Goal: Feedback & Contribution: Contribute content

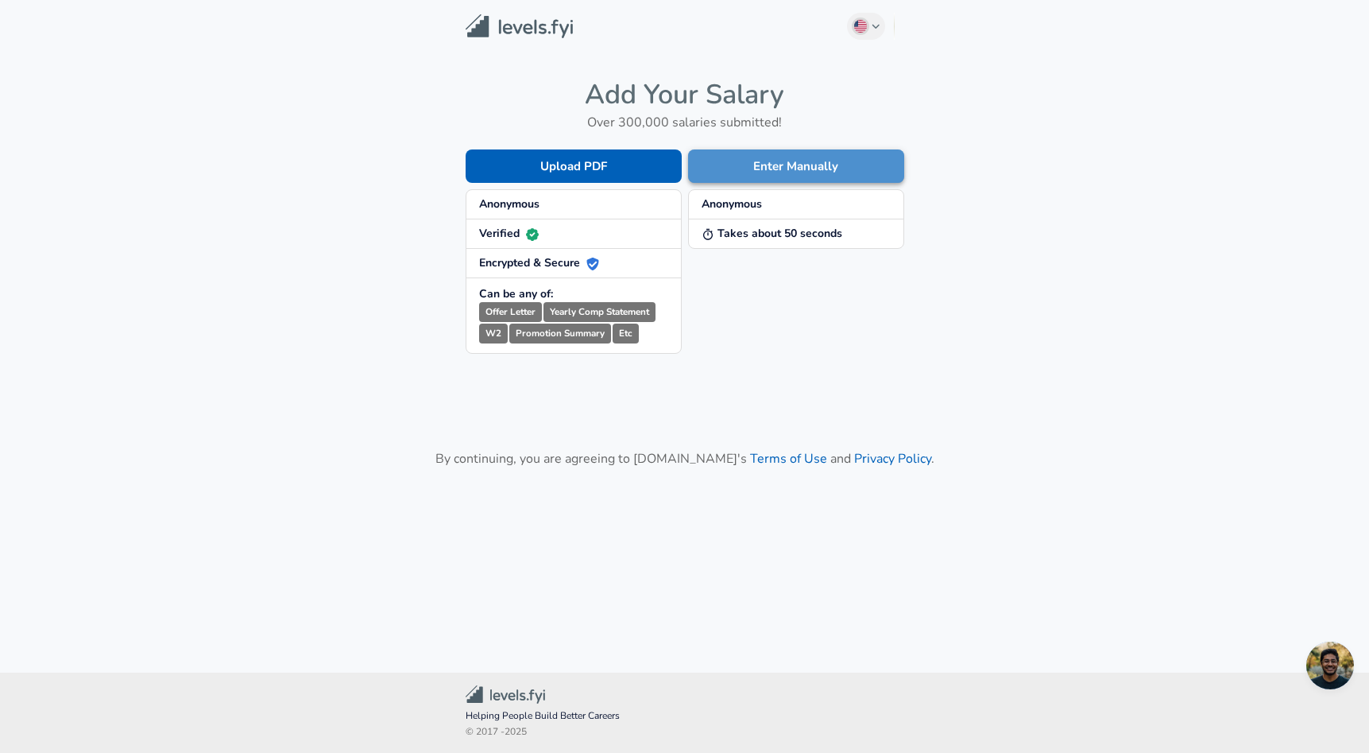
click at [865, 168] on button "Enter Manually" at bounding box center [796, 165] width 216 height 33
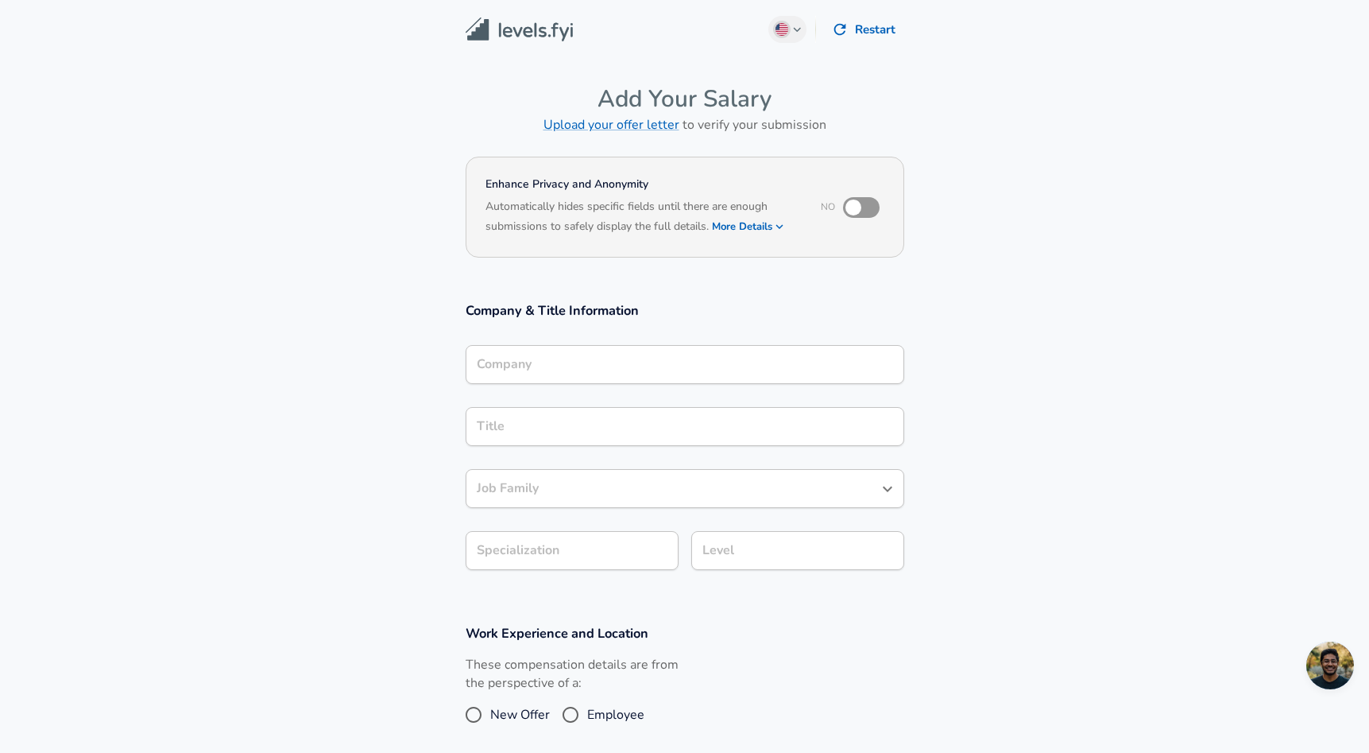
scroll to position [16, 0]
click at [704, 357] on input "Company" at bounding box center [685, 364] width 424 height 25
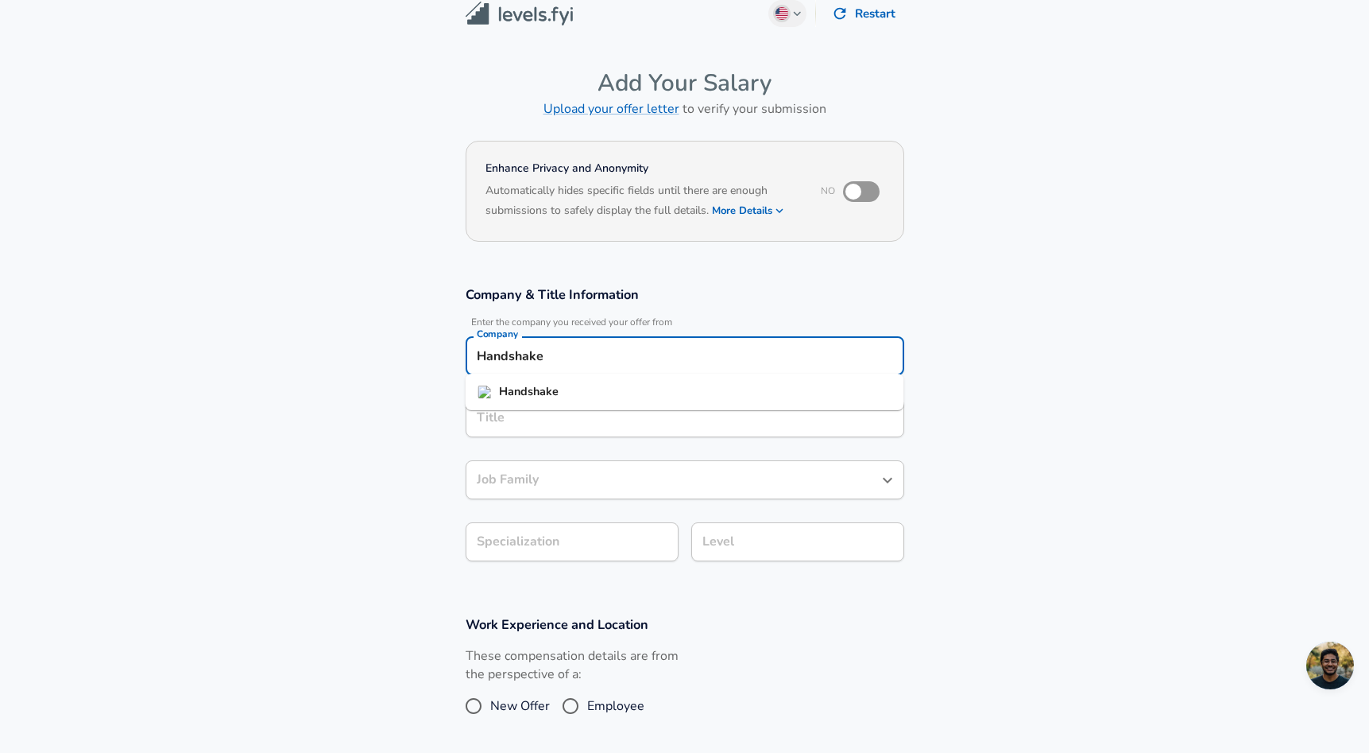
click at [691, 394] on li "Handshake" at bounding box center [685, 392] width 439 height 24
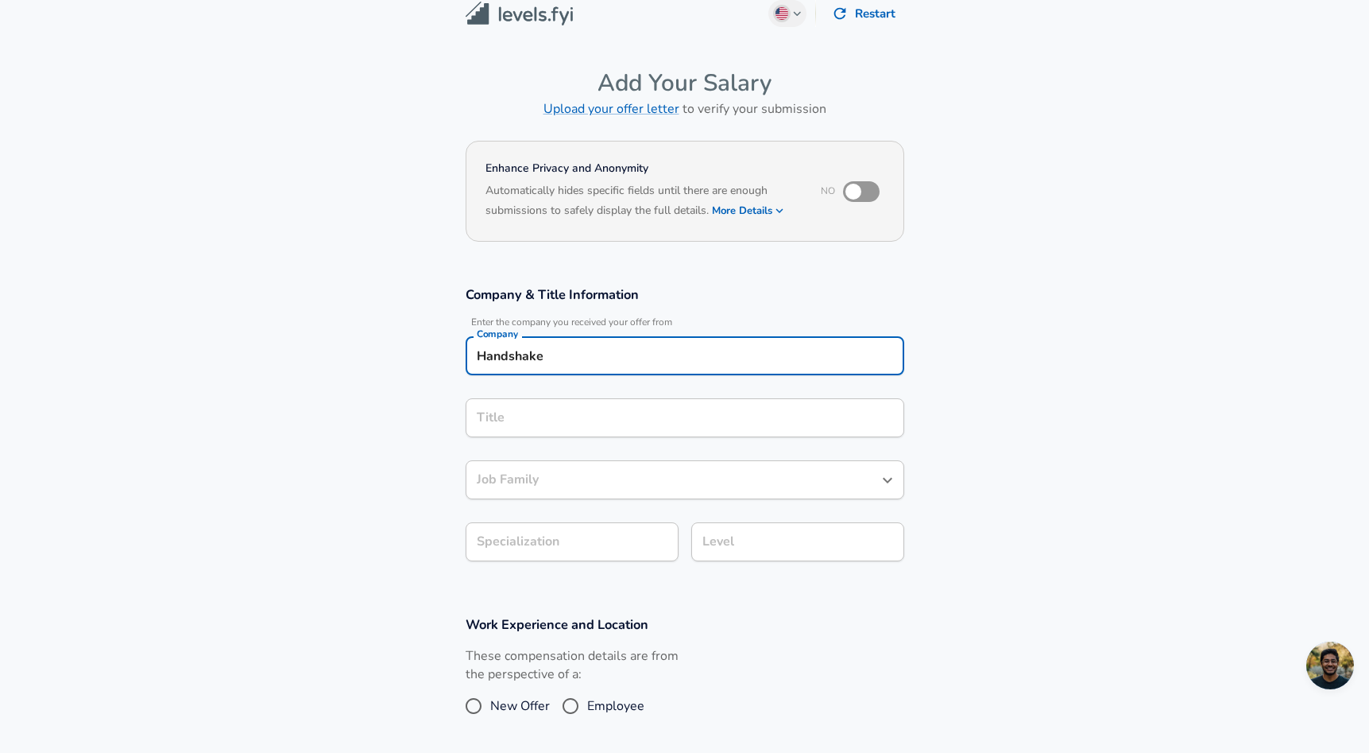
type input "Handshake"
click at [660, 411] on input "Title" at bounding box center [685, 417] width 424 height 25
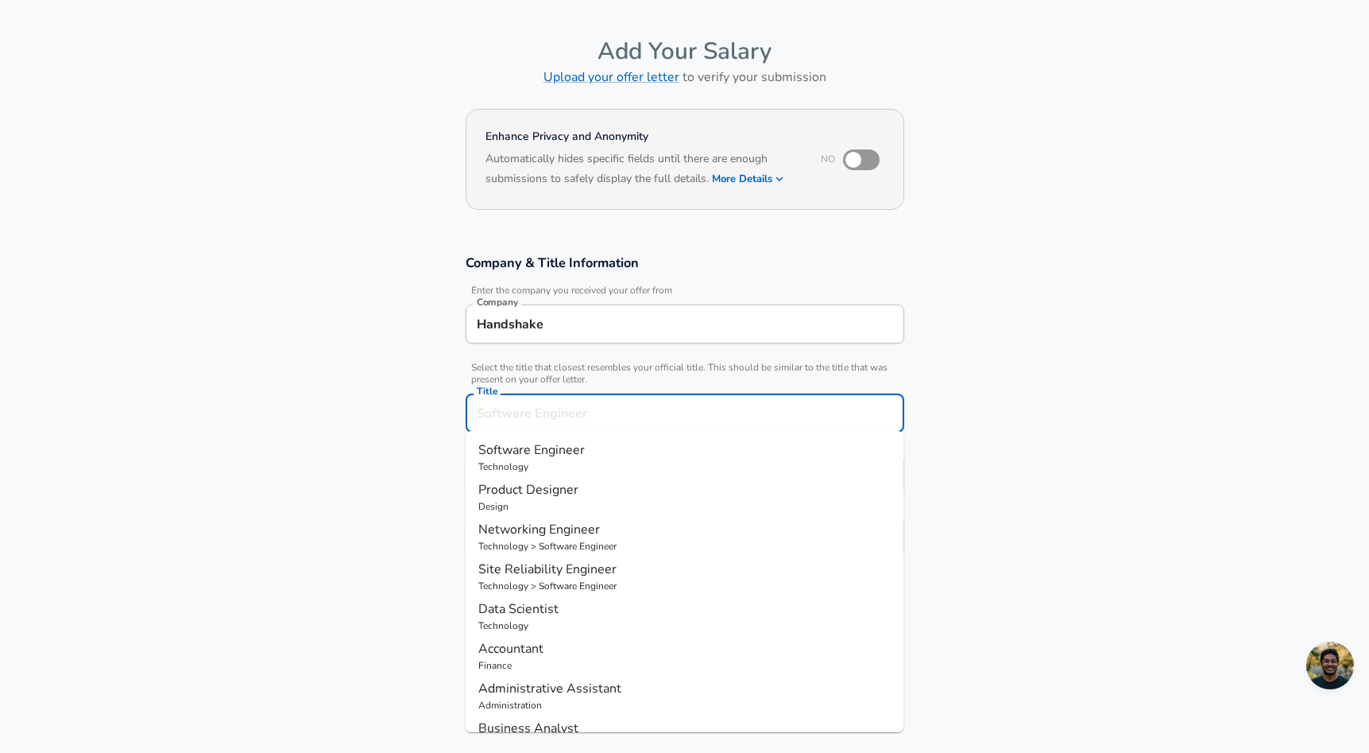
type input "S"
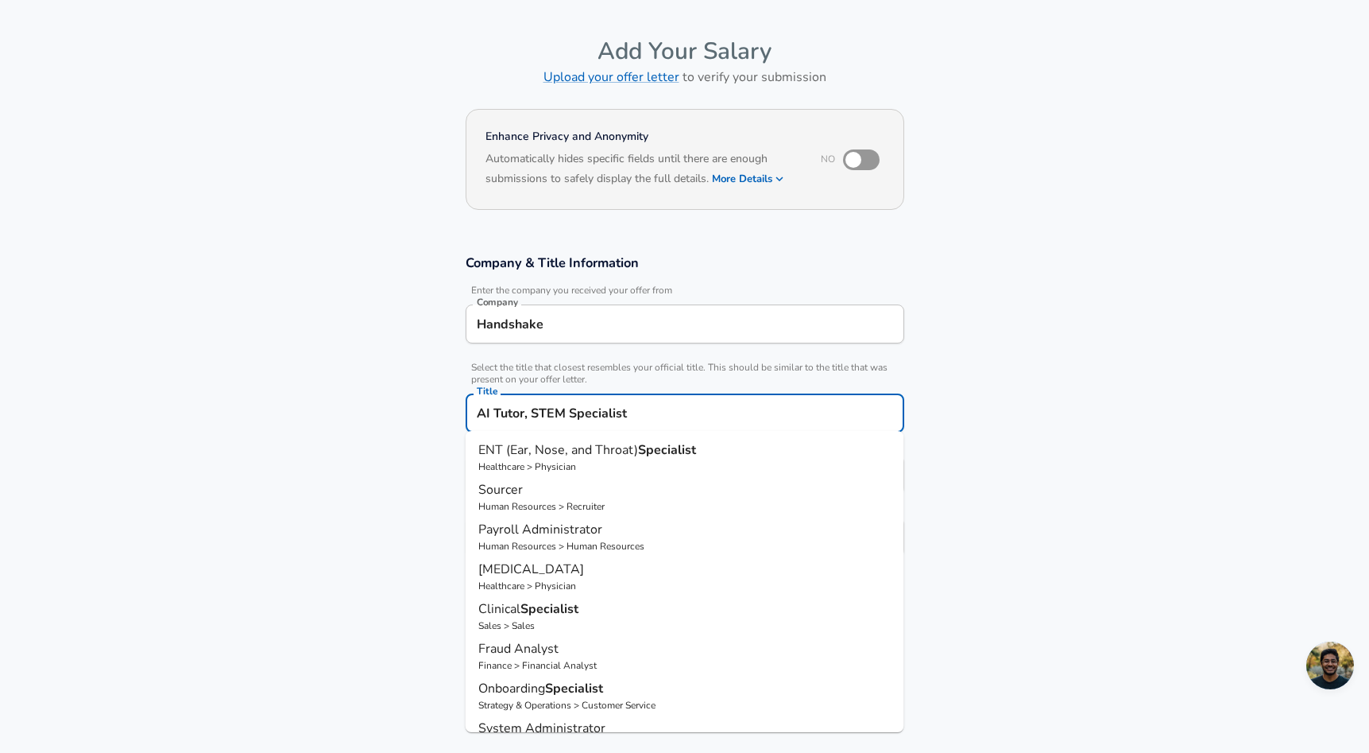
type input "AI Tutor, STEM Specialist"
click at [400, 430] on section "Company & Title Information Enter the company you received your offer from Comp…" at bounding box center [684, 413] width 1369 height 357
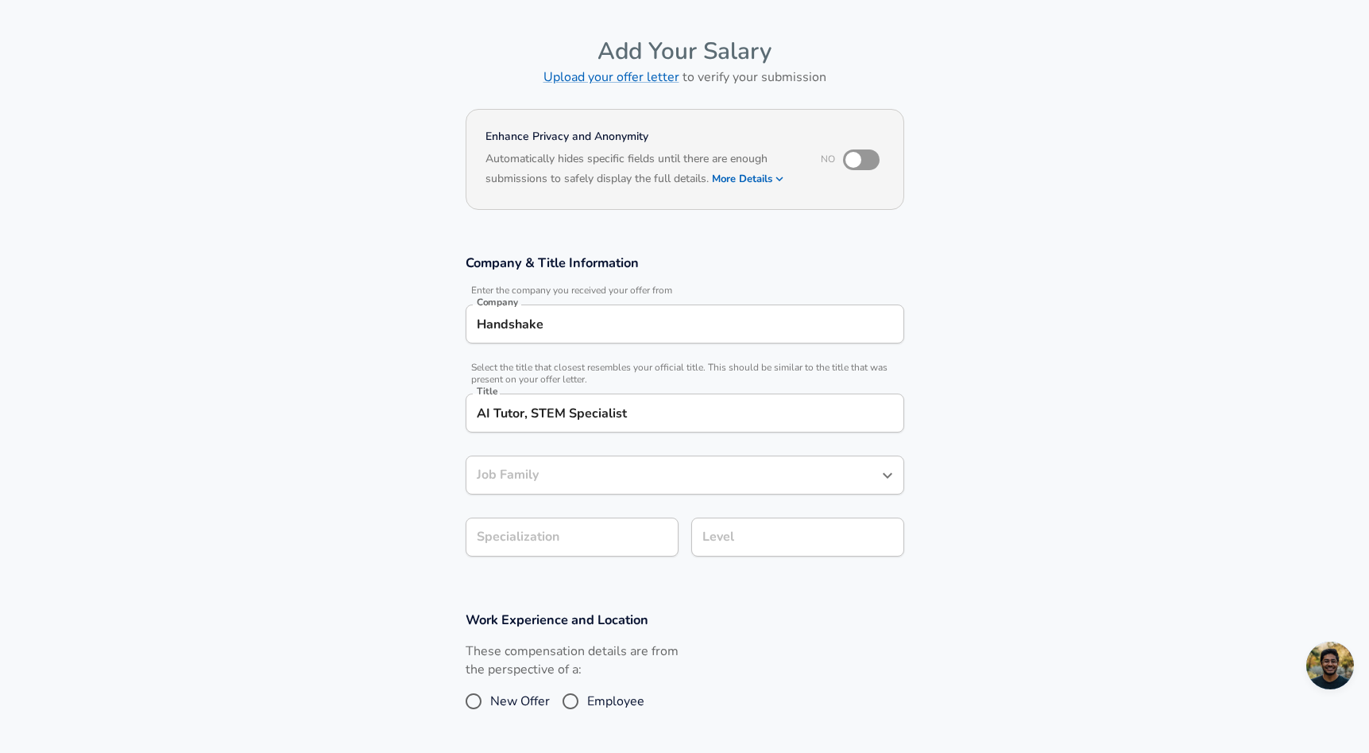
click at [525, 484] on div "Job Family" at bounding box center [685, 474] width 439 height 39
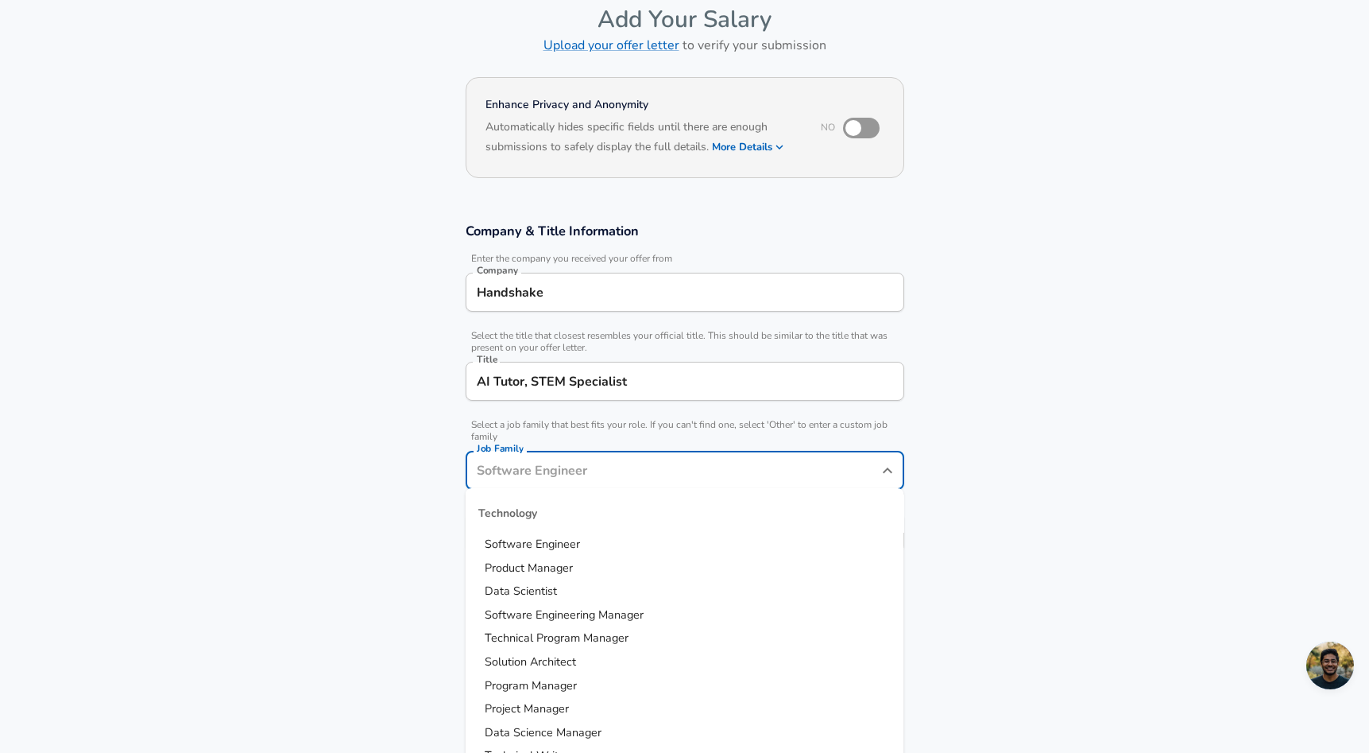
click at [544, 471] on input "Job Family" at bounding box center [673, 470] width 401 height 25
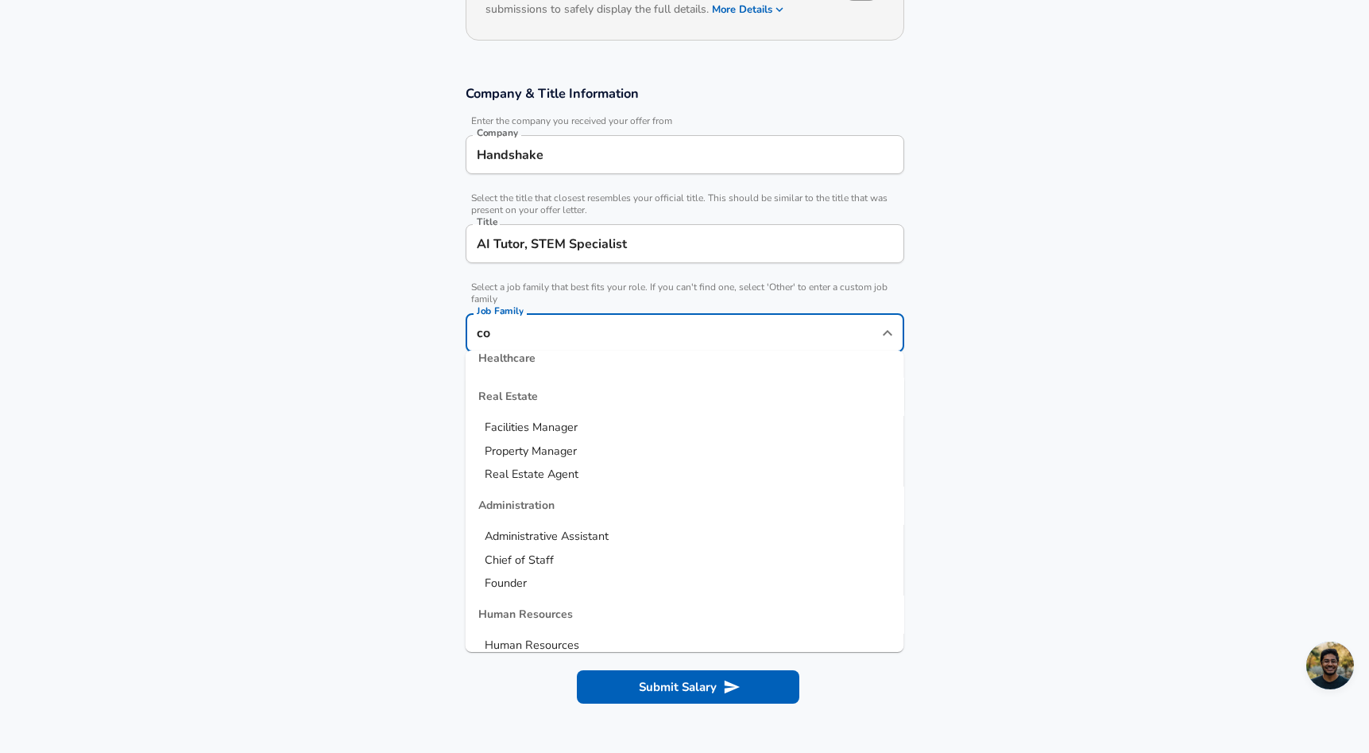
scroll to position [0, 0]
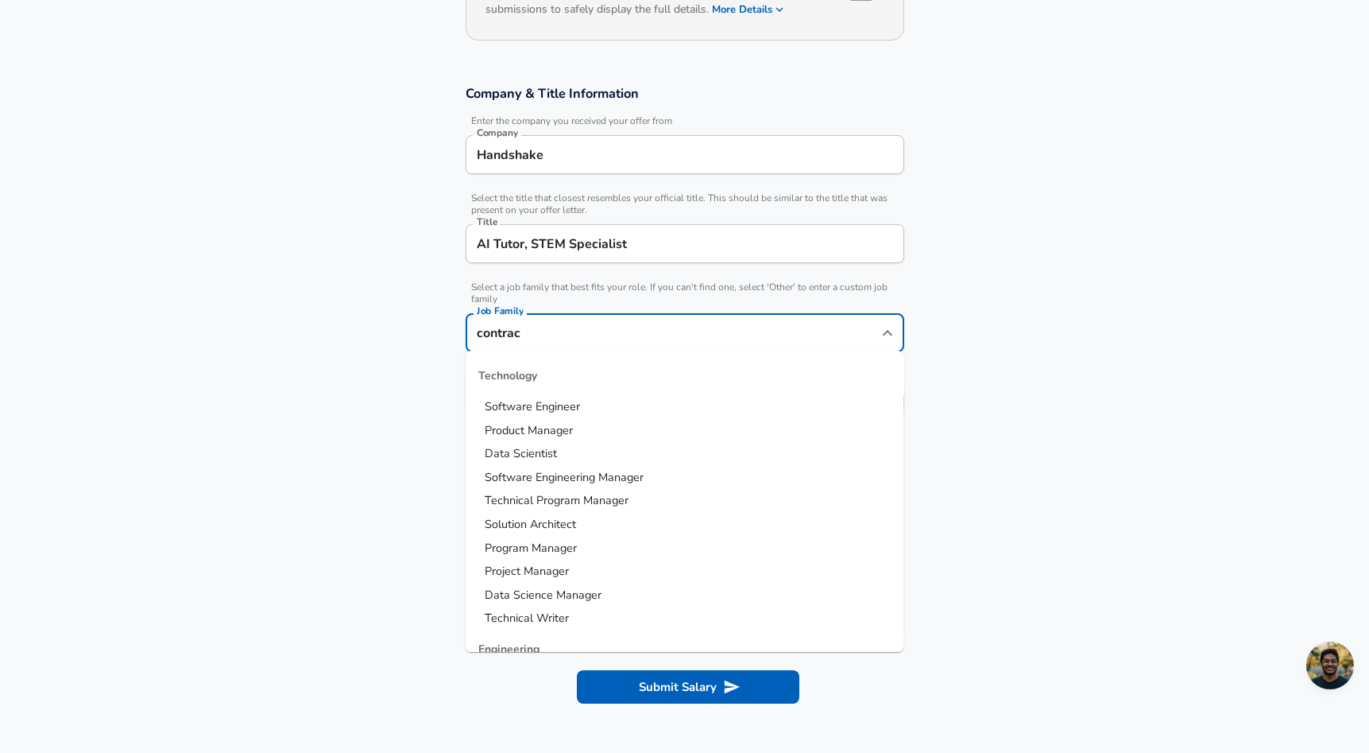
type input "contract"
click at [583, 609] on li "Technical Writer" at bounding box center [685, 618] width 439 height 24
type input "Technical Writer"
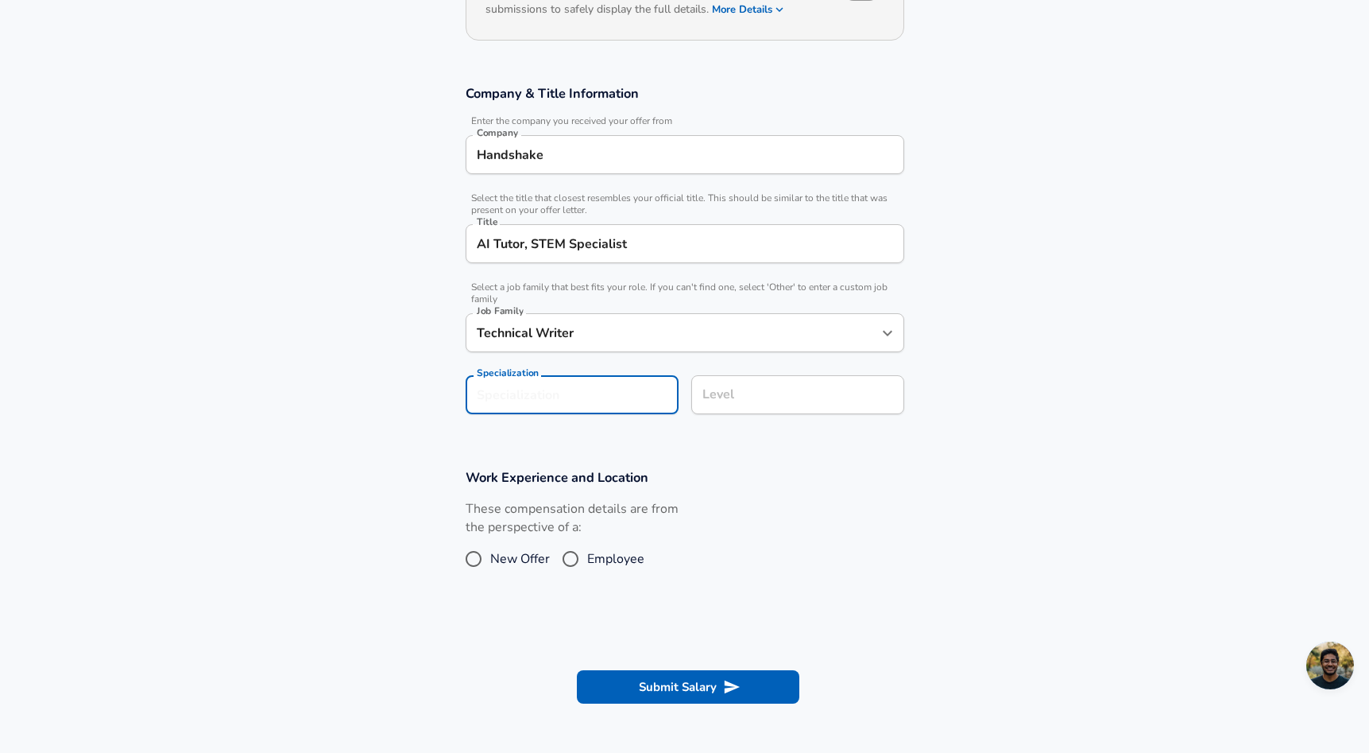
scroll to position [265, 0]
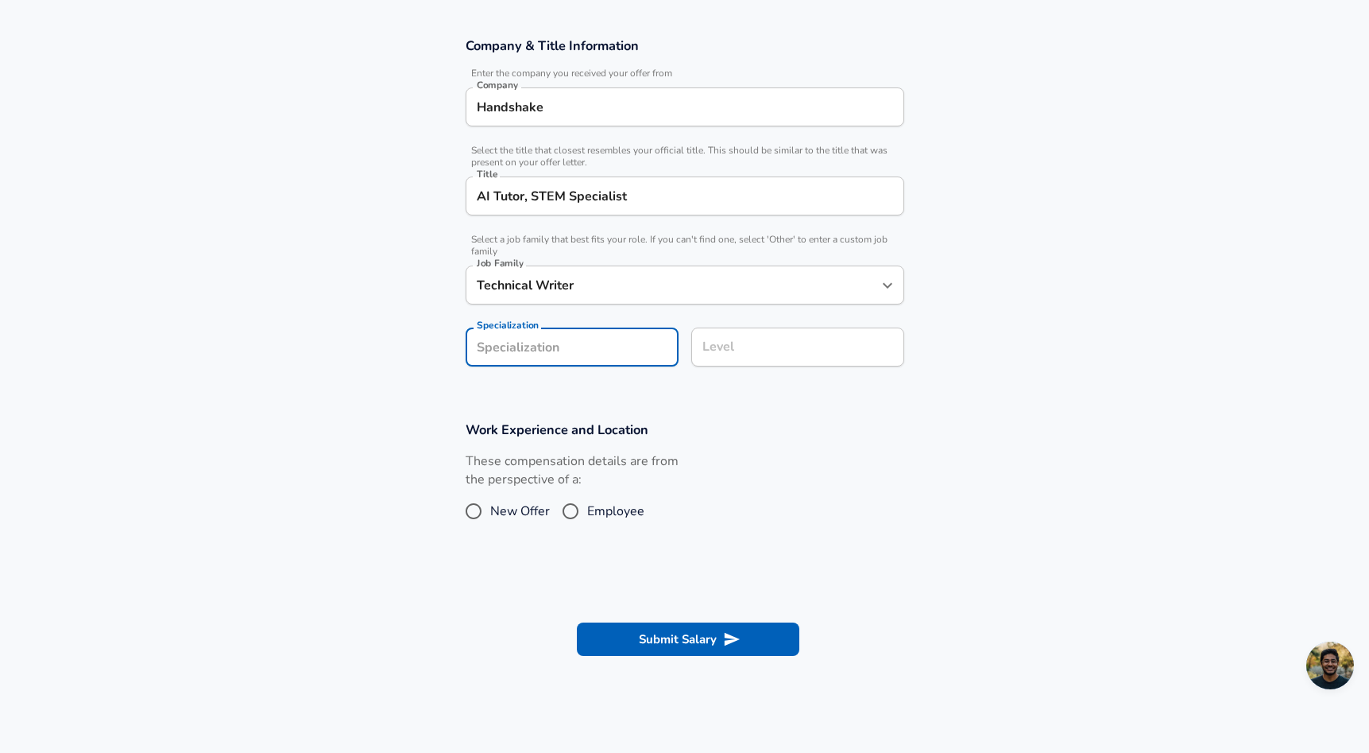
click at [566, 385] on section "Company & Title Information Enter the company you received your offer from Comp…" at bounding box center [684, 210] width 1369 height 384
type input "Physics"
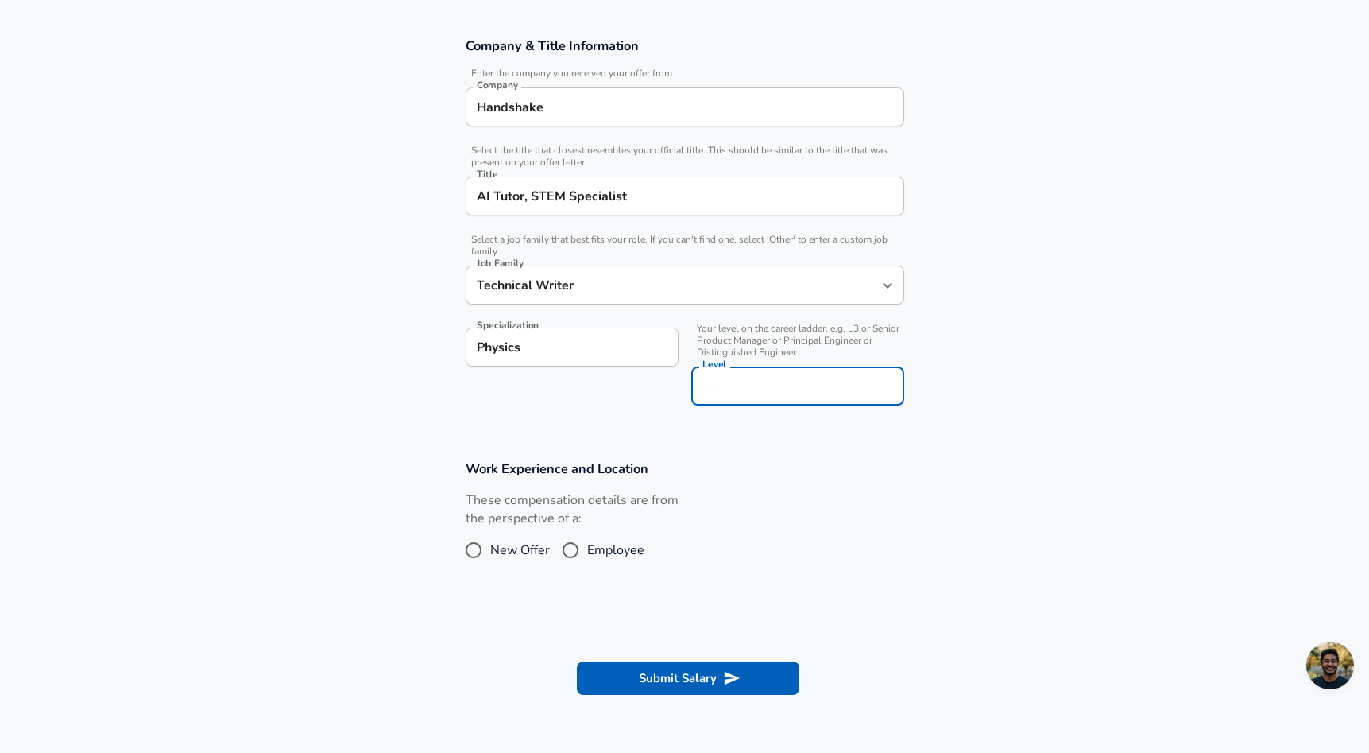
scroll to position [296, 0]
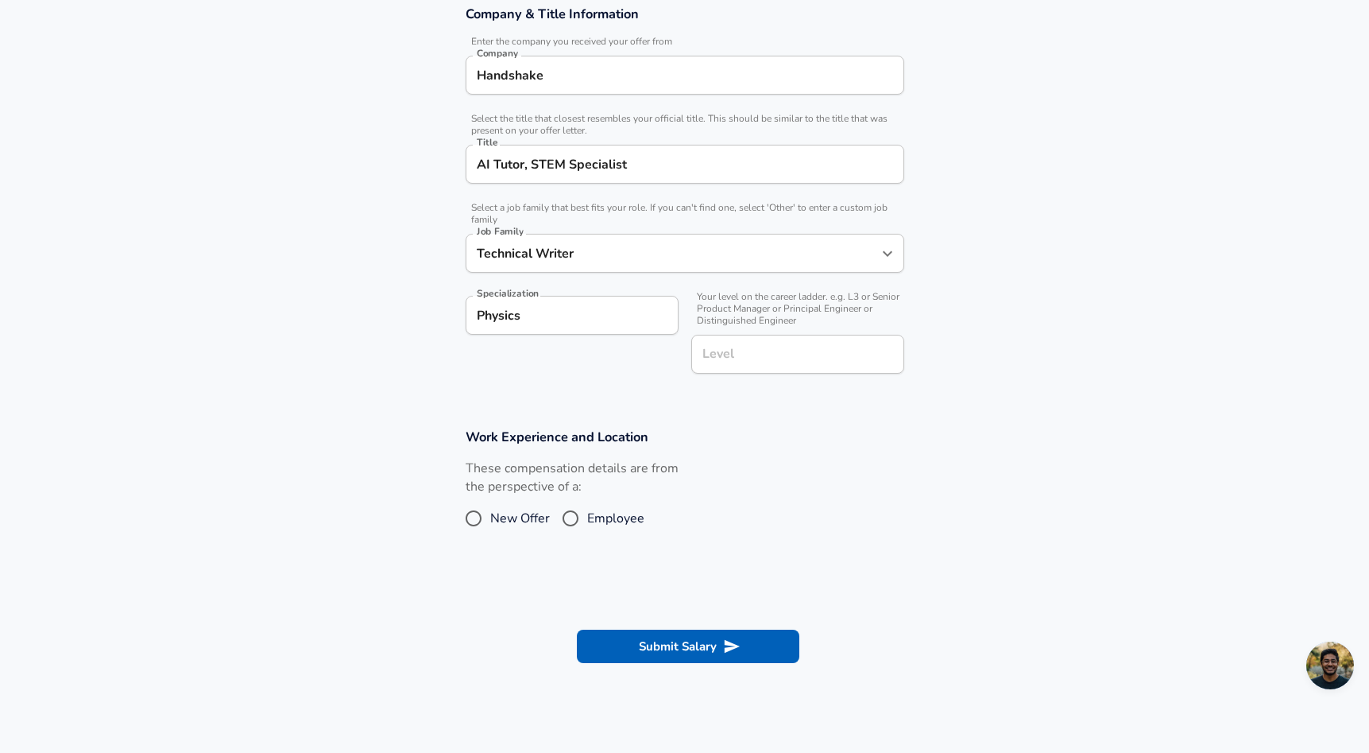
click at [765, 400] on section "Company & Title Information Enter the company you received your offer from Comp…" at bounding box center [684, 197] width 1369 height 423
click at [497, 517] on span "New Offer" at bounding box center [520, 518] width 60 height 19
click at [490, 517] on input "New Offer" at bounding box center [473, 517] width 33 height 25
radio input "true"
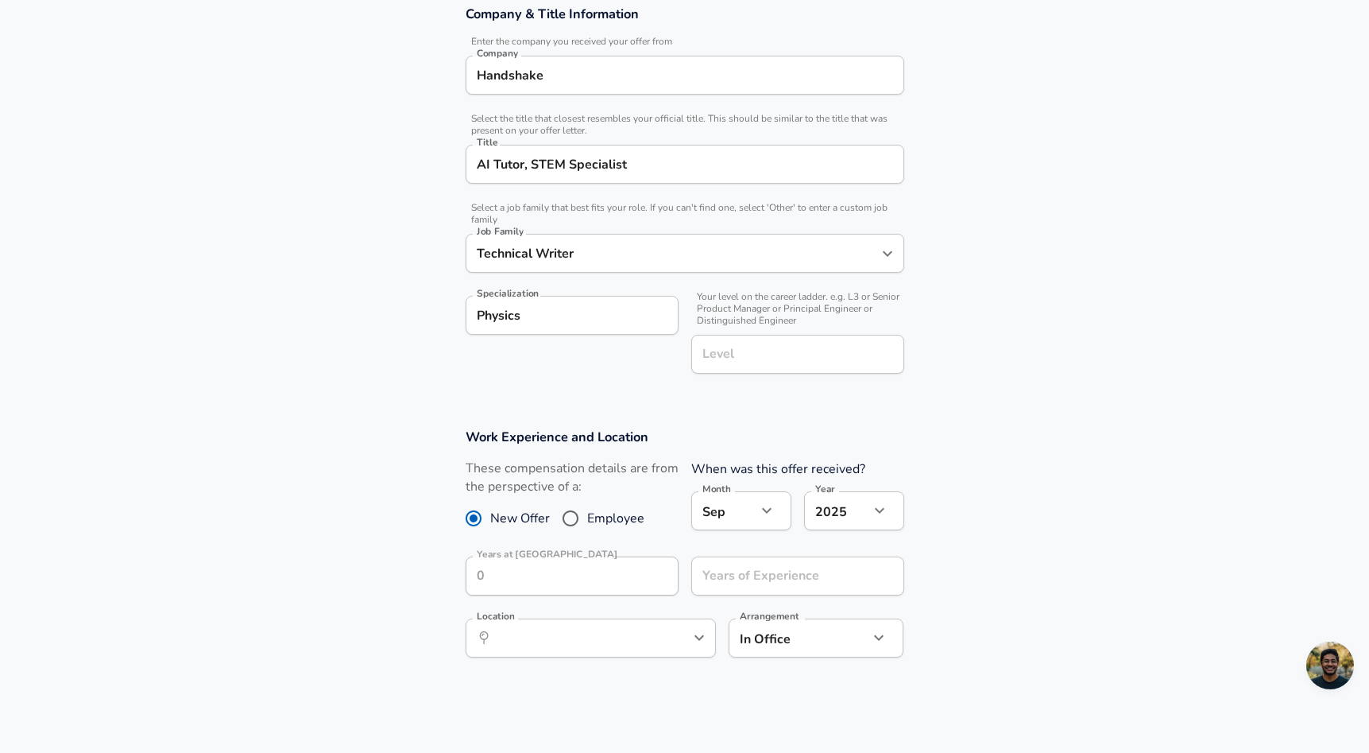
click at [602, 513] on span "Employee" at bounding box center [615, 518] width 57 height 19
click at [587, 513] on input "Employee" at bounding box center [570, 517] width 33 height 25
radio input "true"
click at [619, 579] on input "Years at [GEOGRAPHIC_DATA]" at bounding box center [555, 575] width 178 height 39
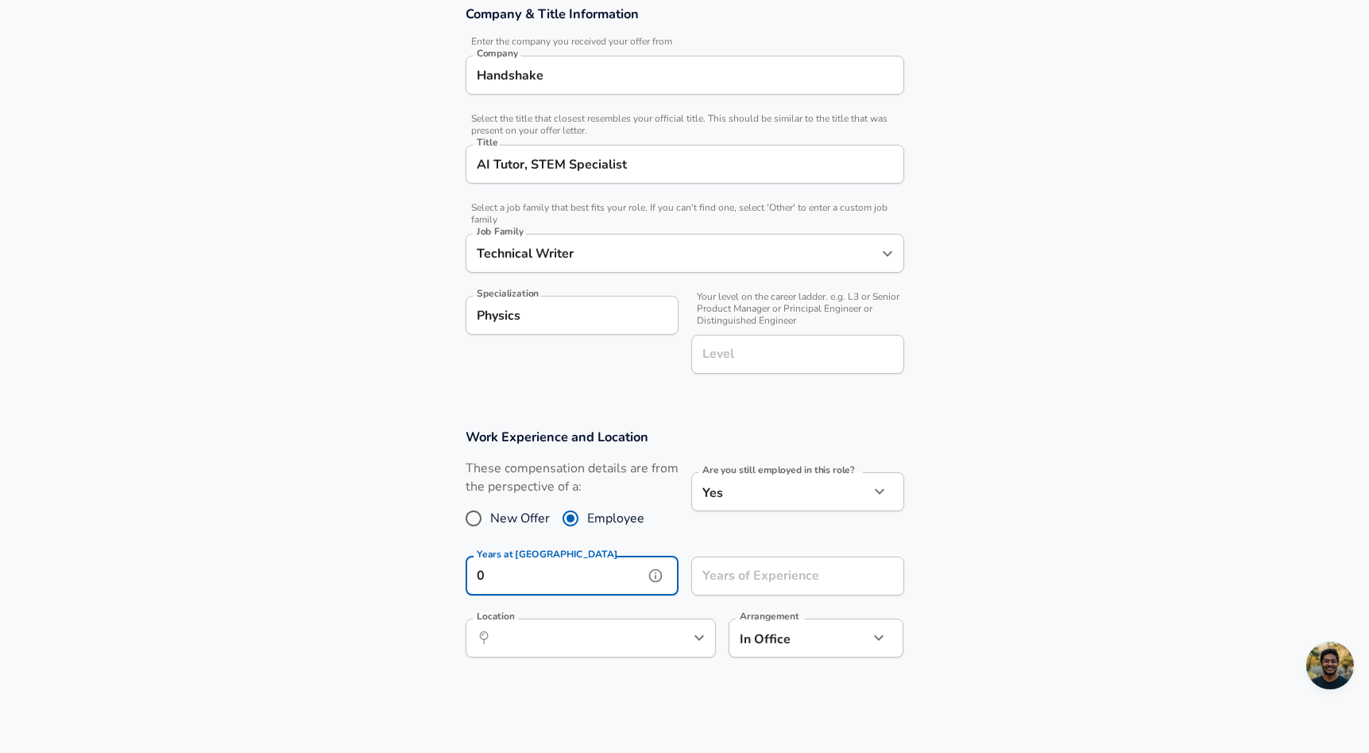
type input "0"
click at [747, 585] on input "Years of Experience" at bounding box center [780, 575] width 178 height 39
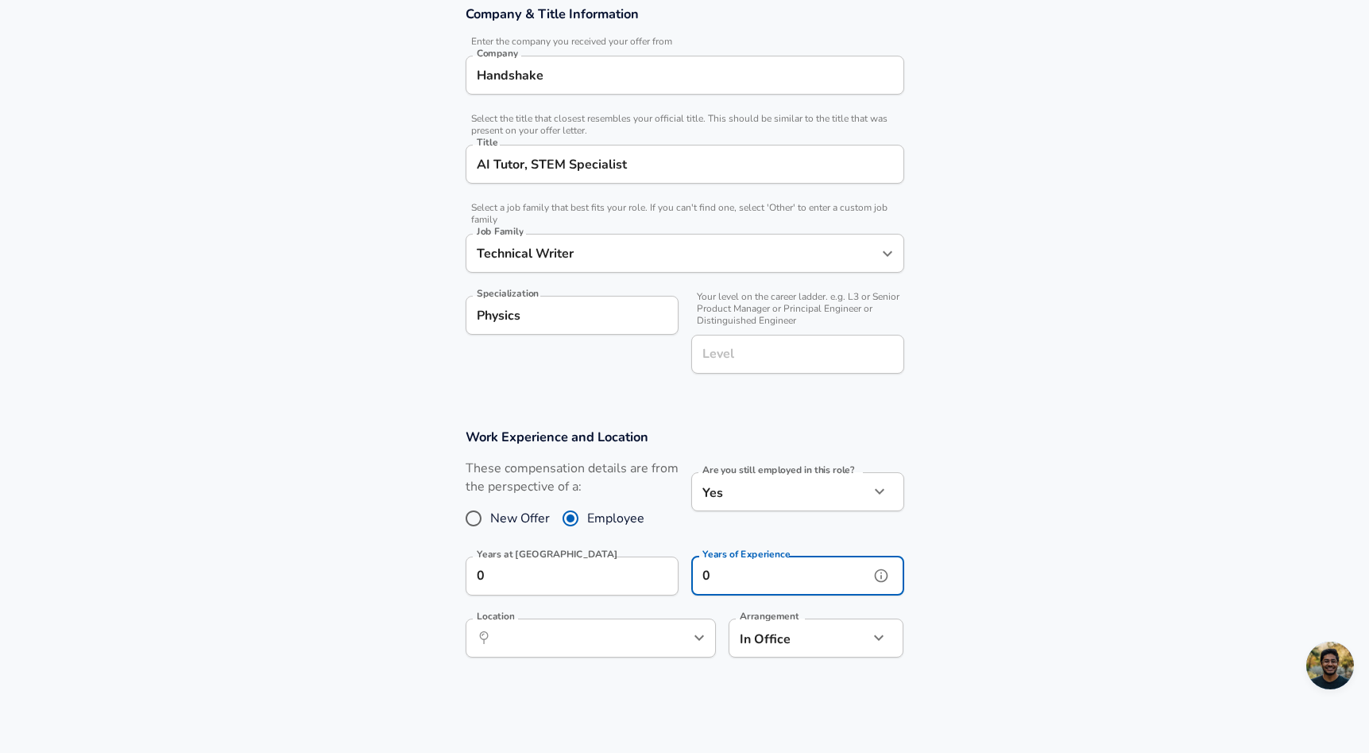
click at [683, 641] on div "​ Location" at bounding box center [591, 637] width 250 height 39
type input "0"
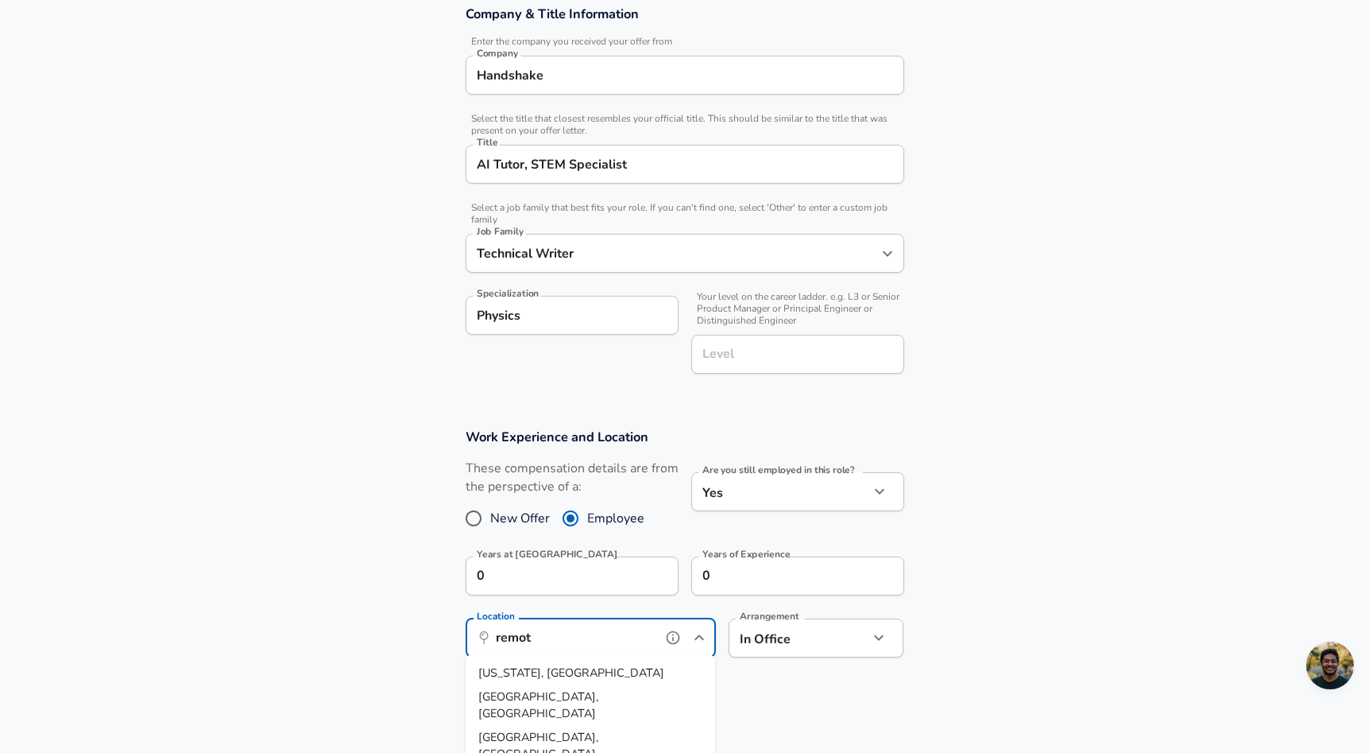
type input "remote"
type input "Remote"
click at [589, 677] on li "[GEOGRAPHIC_DATA] , [GEOGRAPHIC_DATA]" at bounding box center [591, 681] width 250 height 41
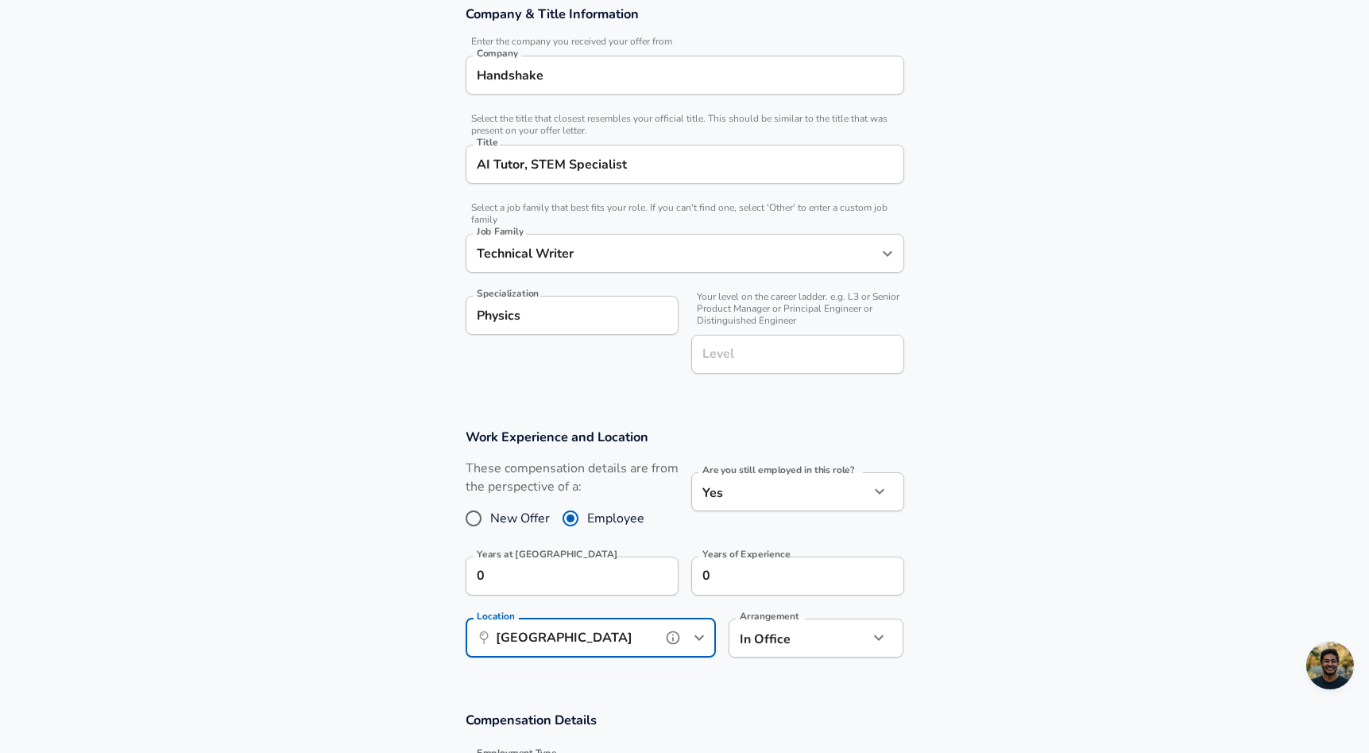
type input "[GEOGRAPHIC_DATA], [GEOGRAPHIC_DATA]"
click at [769, 456] on body "English ([GEOGRAPHIC_DATA]) Change Restart Add Your Salary Upload your offer le…" at bounding box center [684, 80] width 1369 height 753
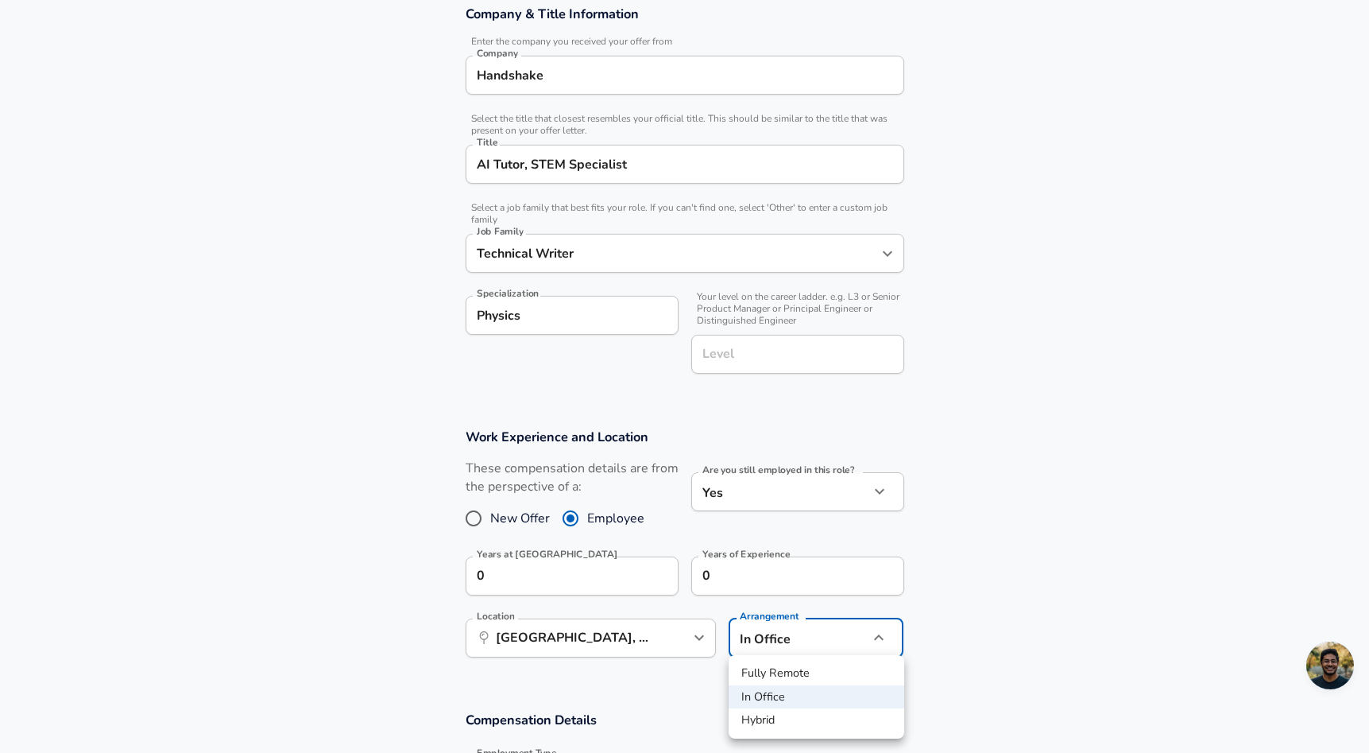
click at [761, 717] on li "Hybrid" at bounding box center [817, 720] width 176 height 24
click at [785, 456] on body "English ([GEOGRAPHIC_DATA]) Change Restart Add Your Salary Upload your offer le…" at bounding box center [684, 80] width 1369 height 753
click at [777, 670] on li "Fully Remote" at bounding box center [817, 673] width 176 height 24
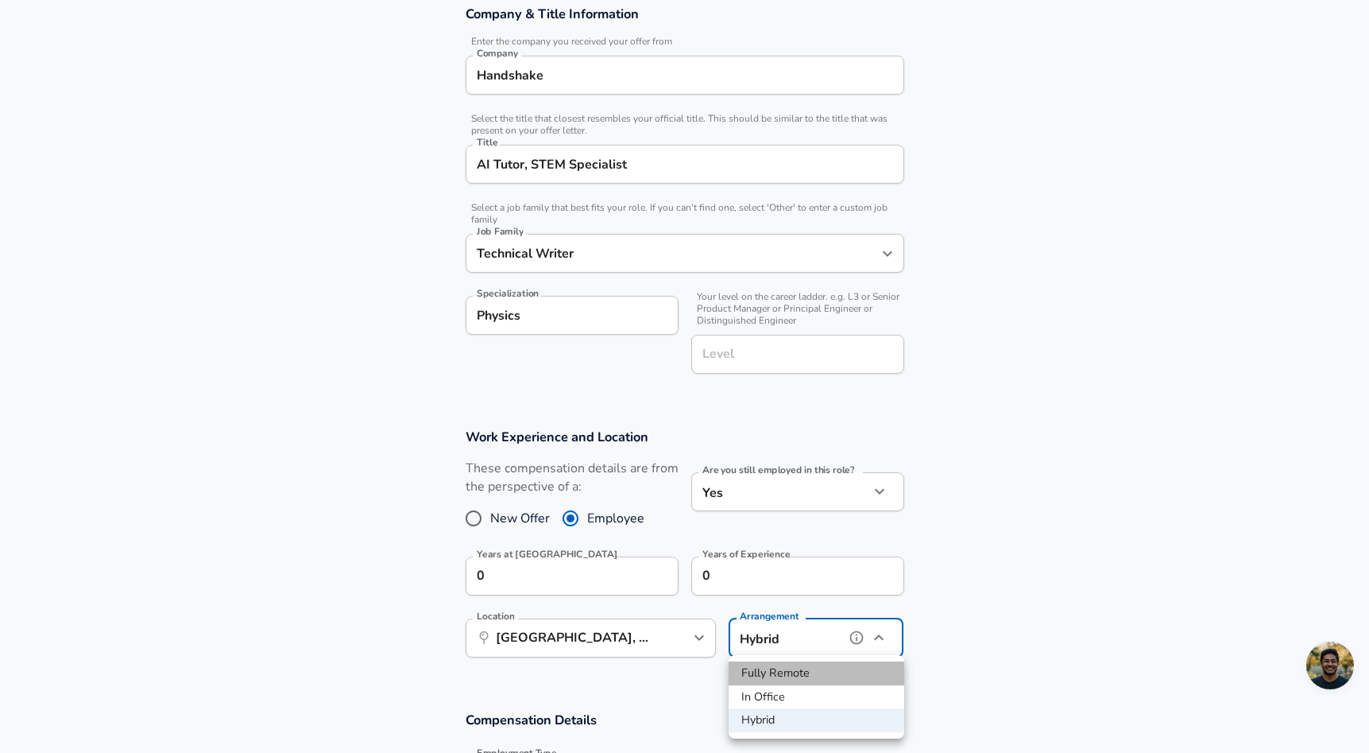
type input "remote"
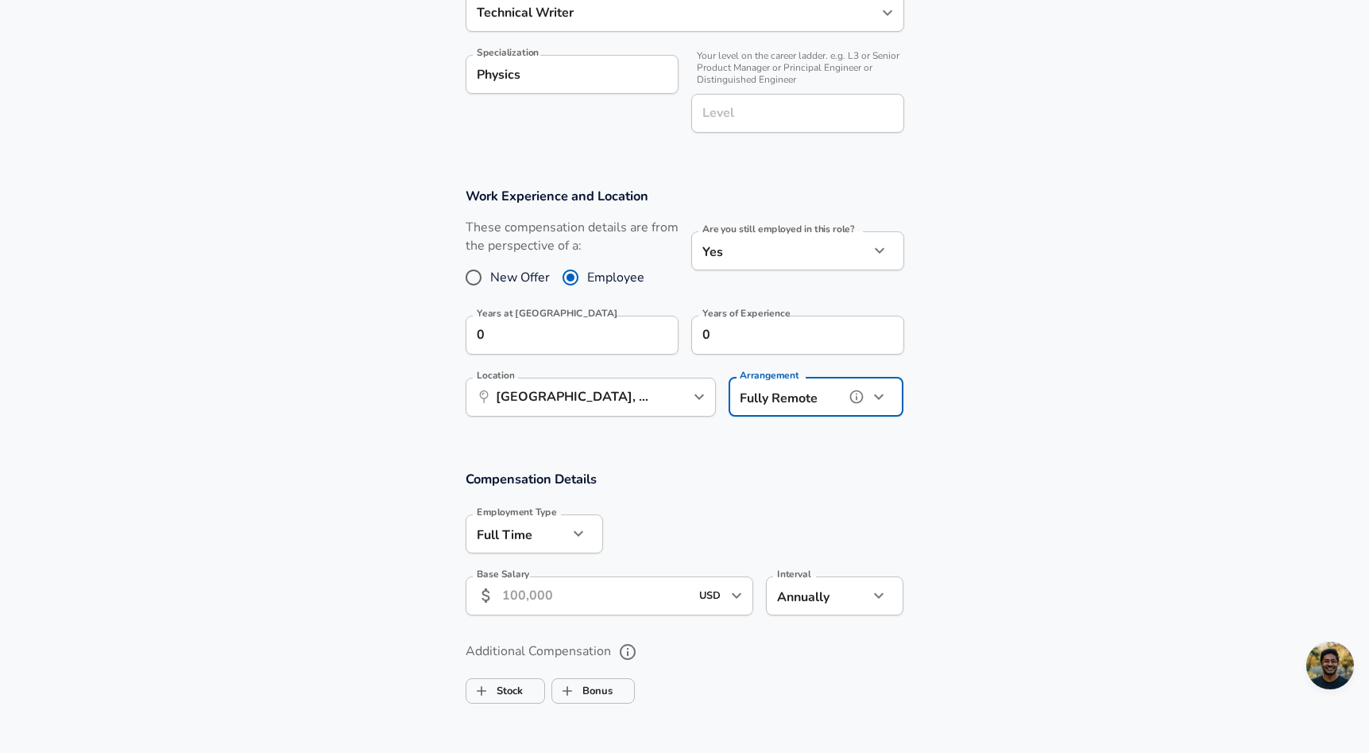
scroll to position [753, 0]
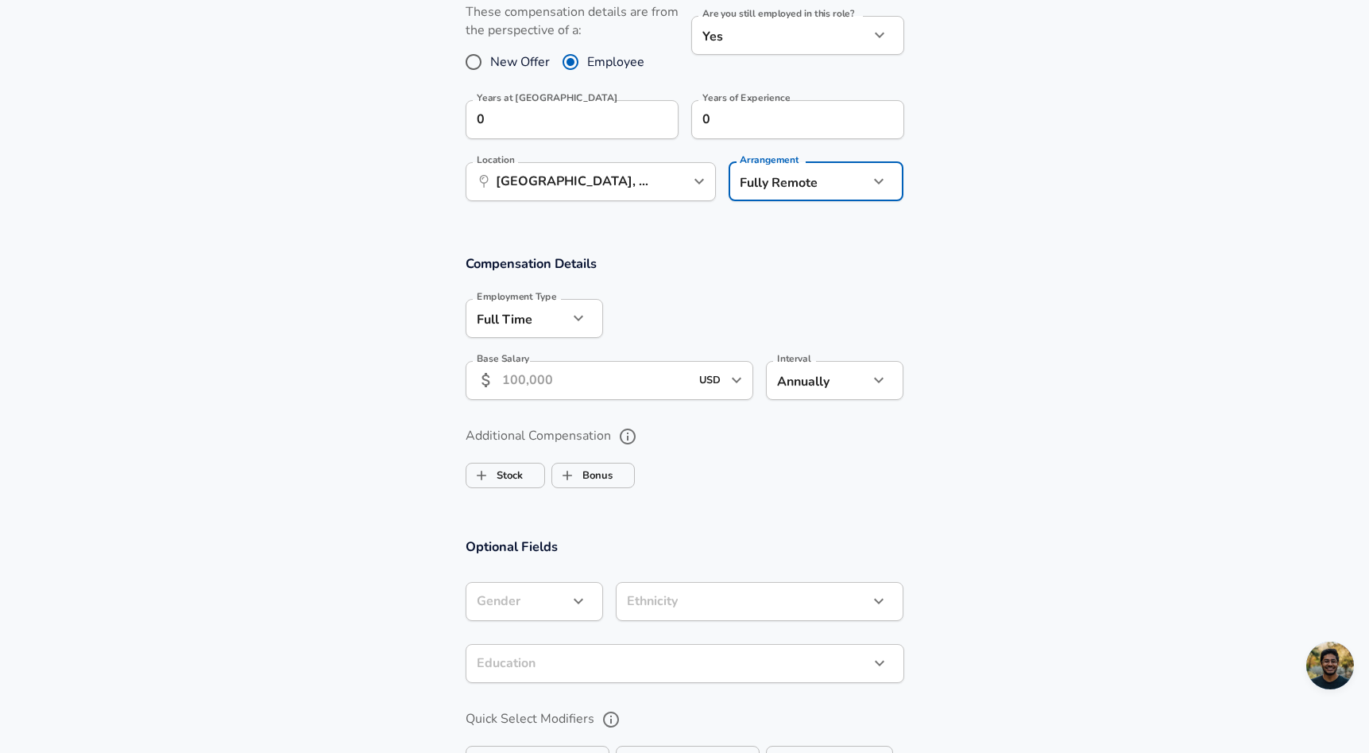
click at [606, 392] on input "Base Salary" at bounding box center [596, 380] width 188 height 39
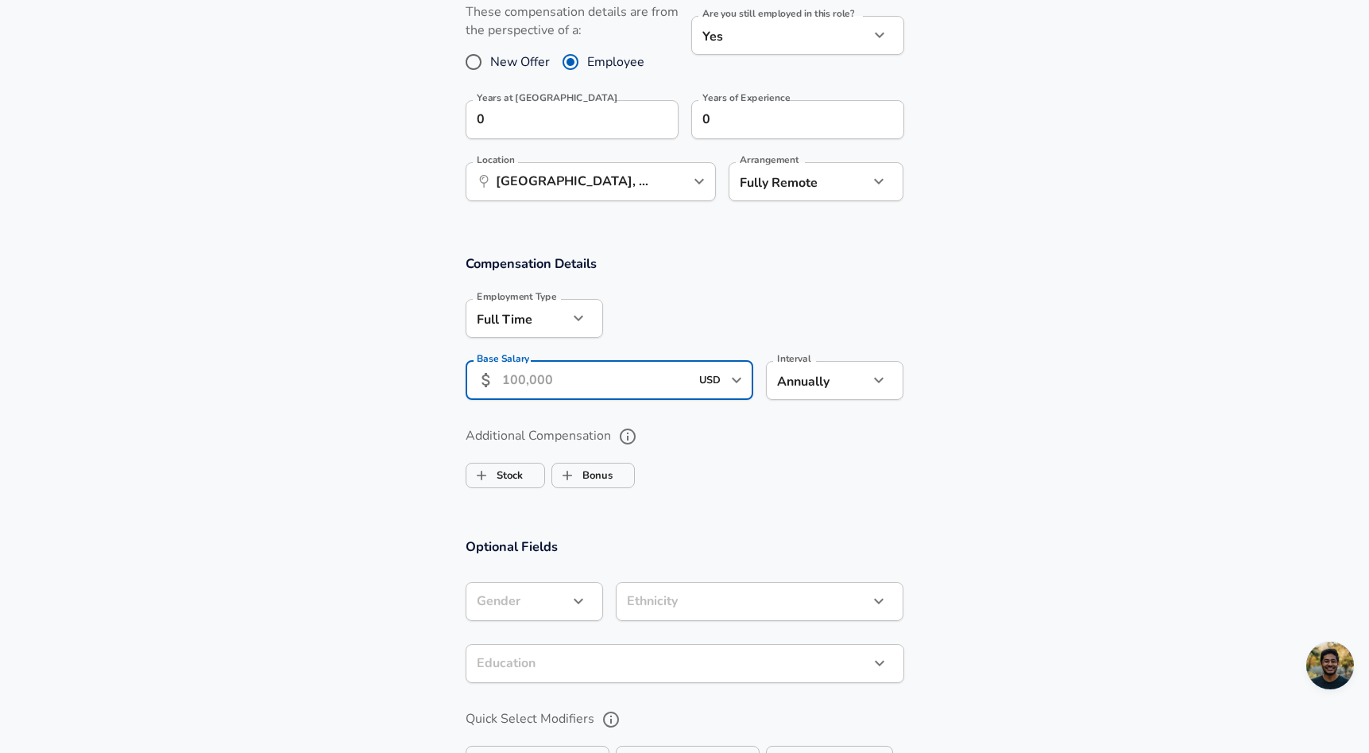
click at [762, 383] on div "Interval Annually yearly Interval" at bounding box center [828, 379] width 150 height 62
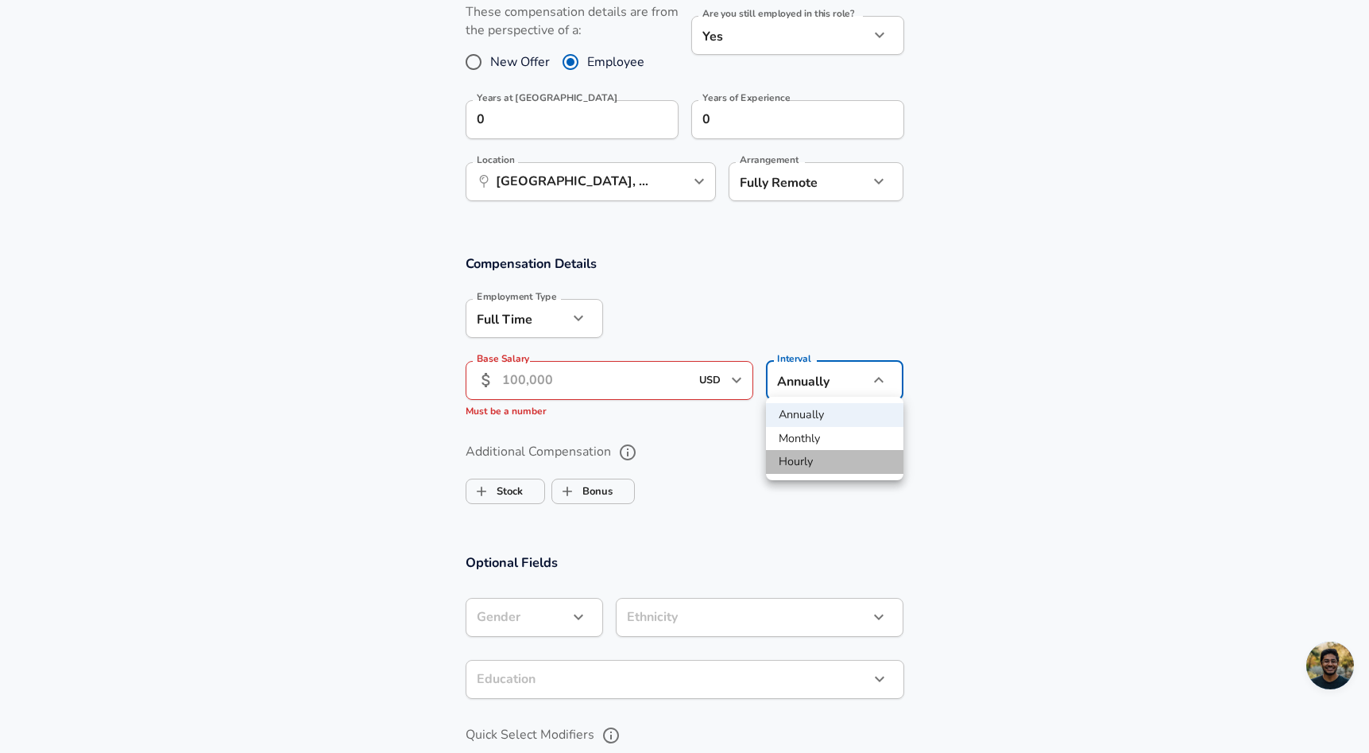
click at [791, 464] on li "Hourly" at bounding box center [834, 462] width 137 height 24
type input "hourly"
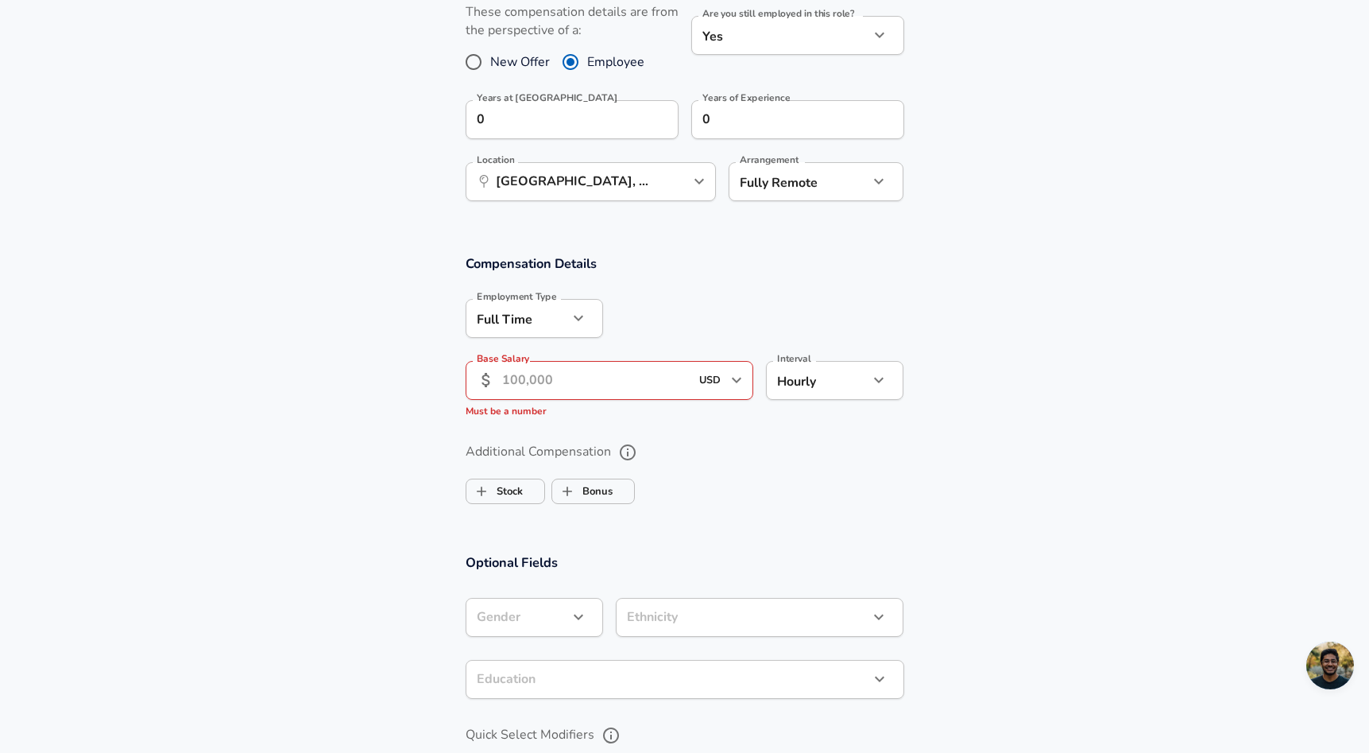
click at [617, 374] on input "Base Salary" at bounding box center [596, 380] width 188 height 39
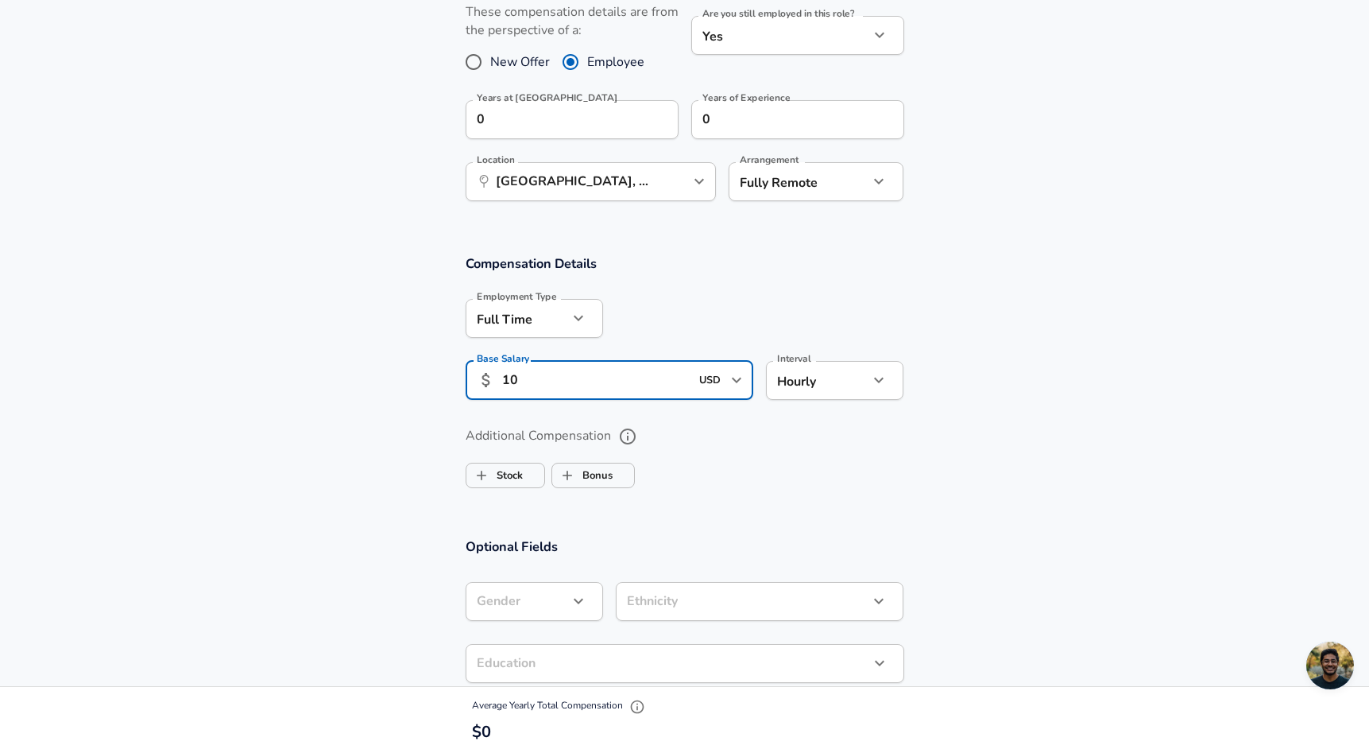
type input "1"
type input "85"
click at [815, 430] on label "Additional Compensation" at bounding box center [685, 436] width 439 height 27
click at [641, 430] on button "Additional Compensation" at bounding box center [627, 436] width 27 height 27
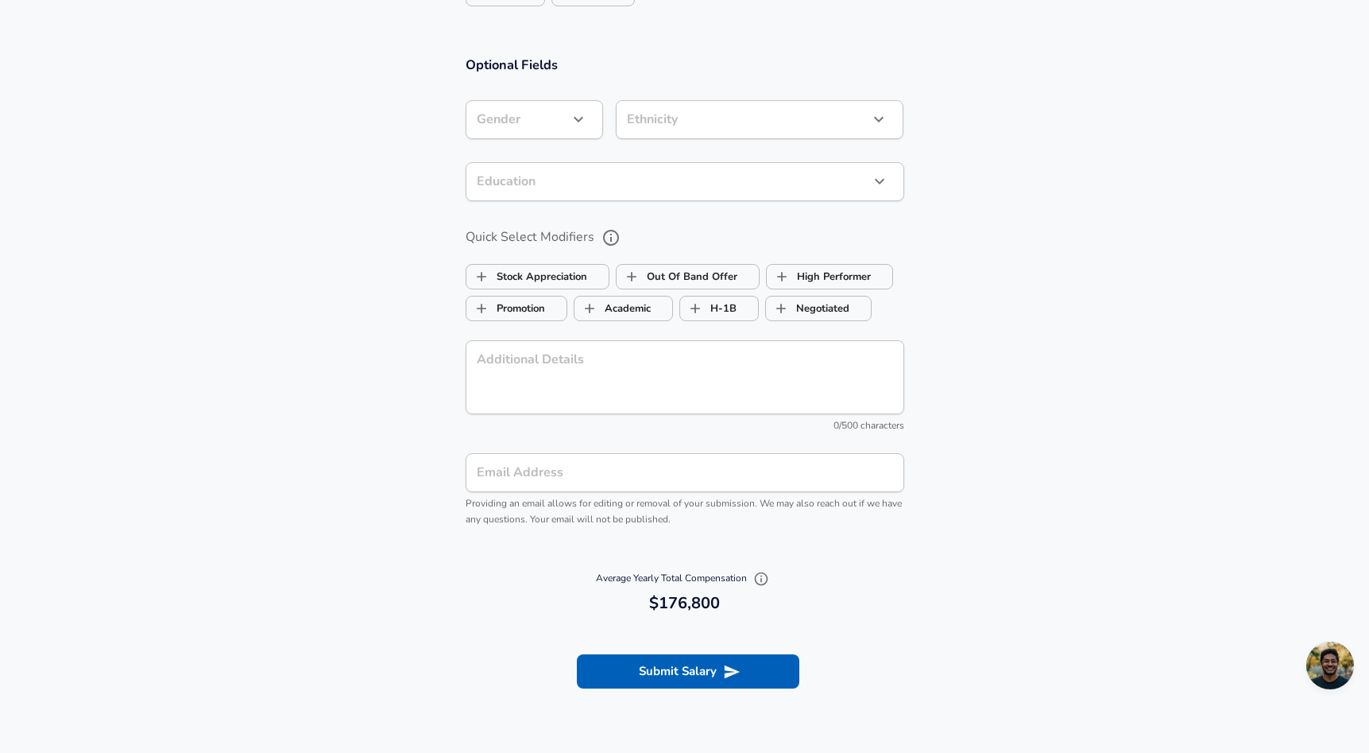
scroll to position [1402, 0]
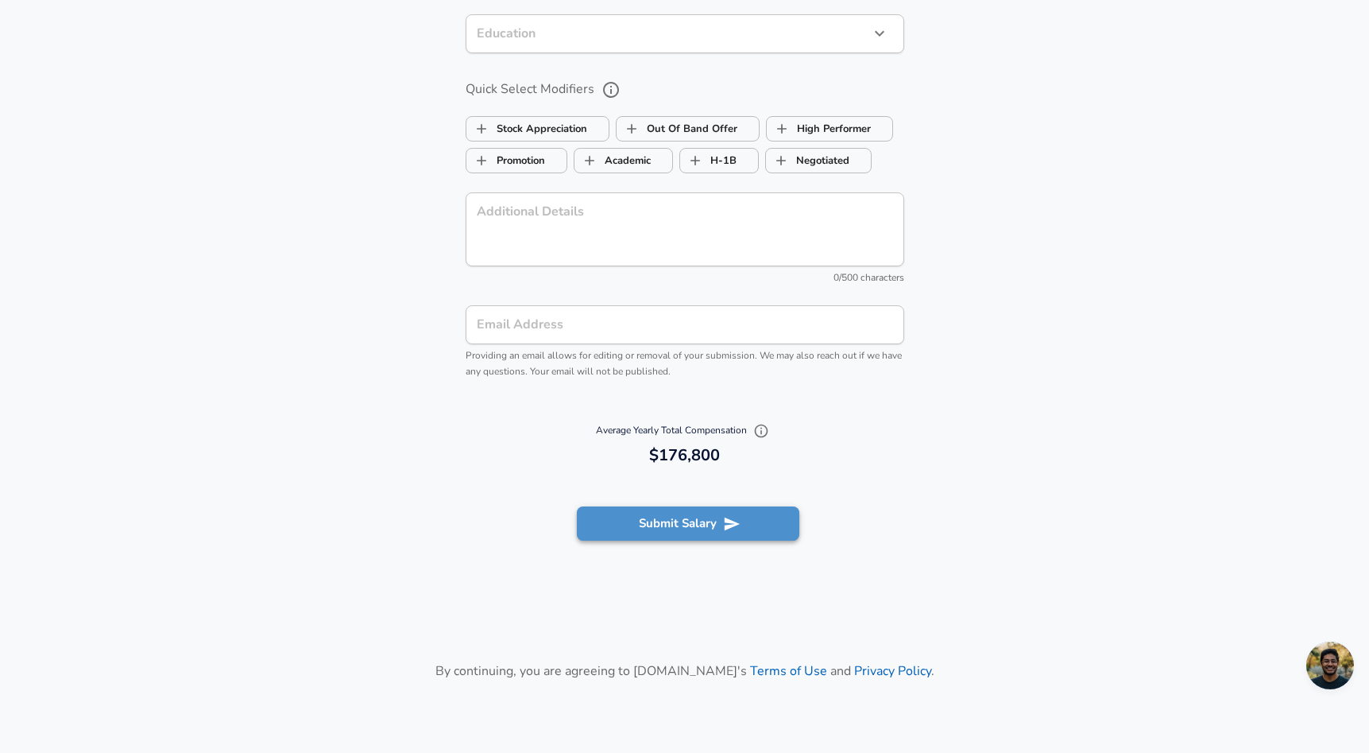
click at [745, 524] on button "Submit Salary" at bounding box center [688, 522] width 223 height 33
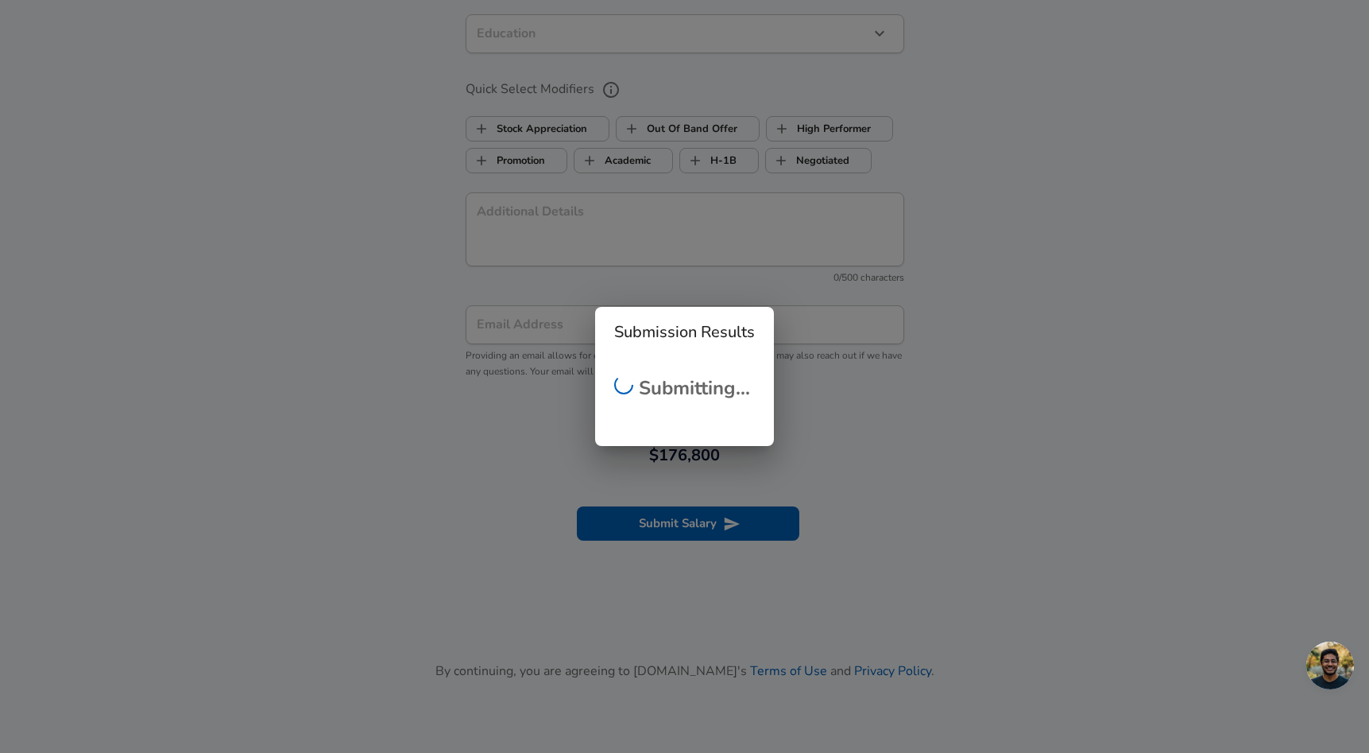
scroll to position [456, 0]
